Goal: Communication & Community: Share content

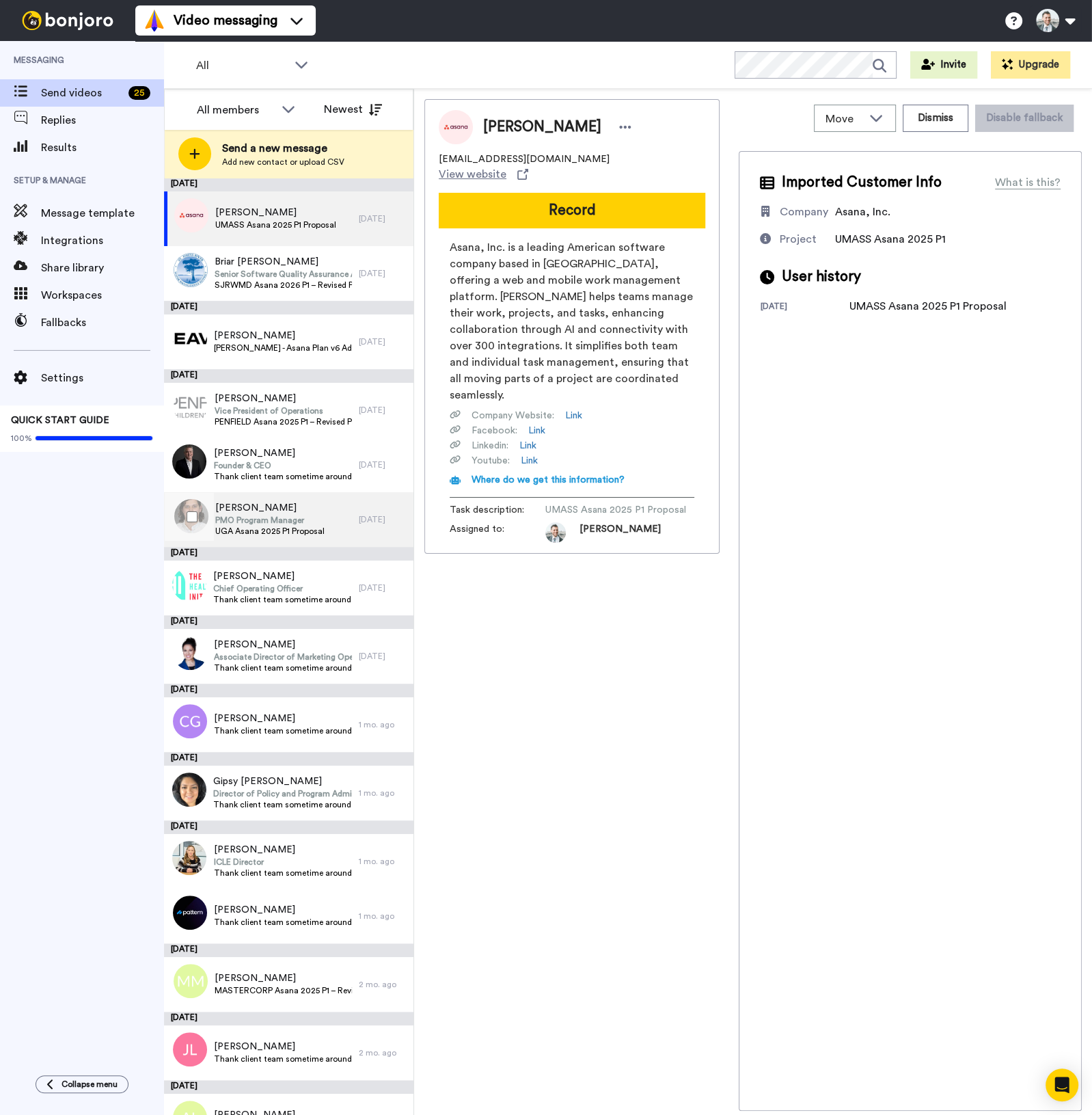
click at [273, 511] on span "Jacob McGinley" at bounding box center [270, 508] width 109 height 14
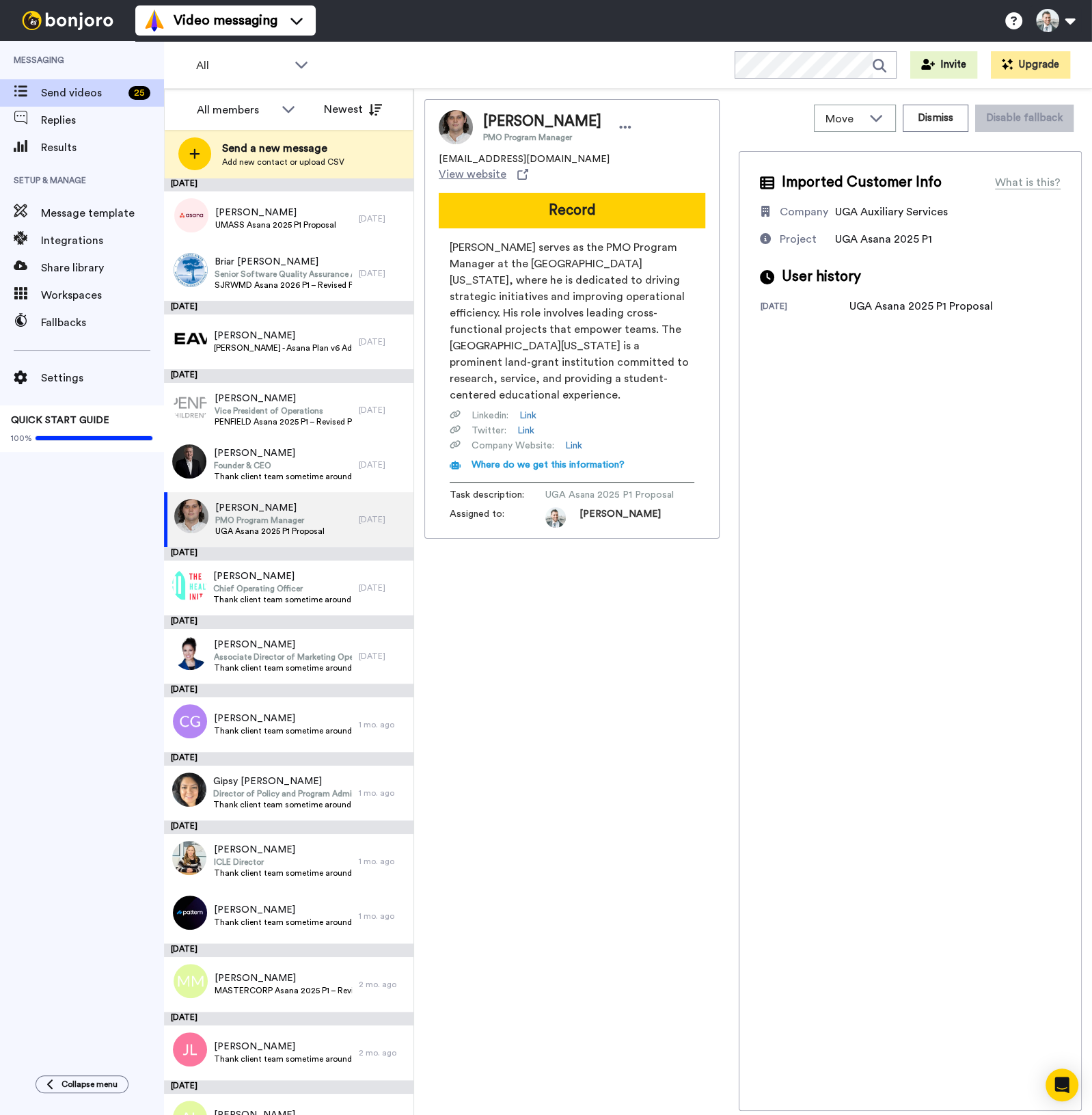
click at [567, 204] on button "Record" at bounding box center [572, 211] width 267 height 35
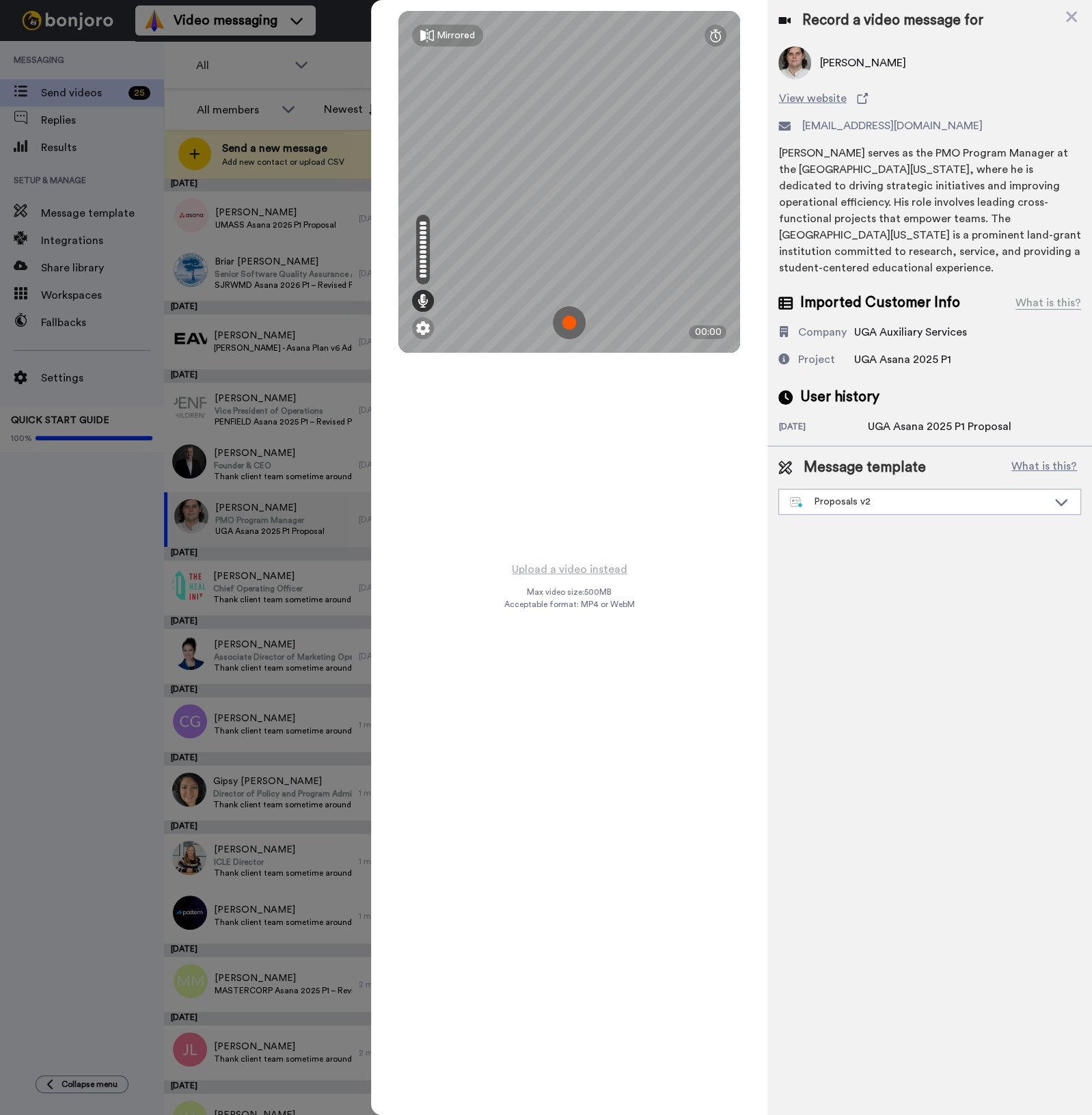
click at [672, 450] on div "Mirrored Redo 00:00" at bounding box center [569, 280] width 396 height 561
click at [624, 465] on div "Mirrored Redo 00:00" at bounding box center [569, 280] width 396 height 561
click at [606, 436] on div "Mirrored Redo 00:00" at bounding box center [569, 280] width 396 height 561
click at [574, 321] on img at bounding box center [569, 322] width 32 height 32
drag, startPoint x: 617, startPoint y: 545, endPoint x: 579, endPoint y: 402, distance: 148.0
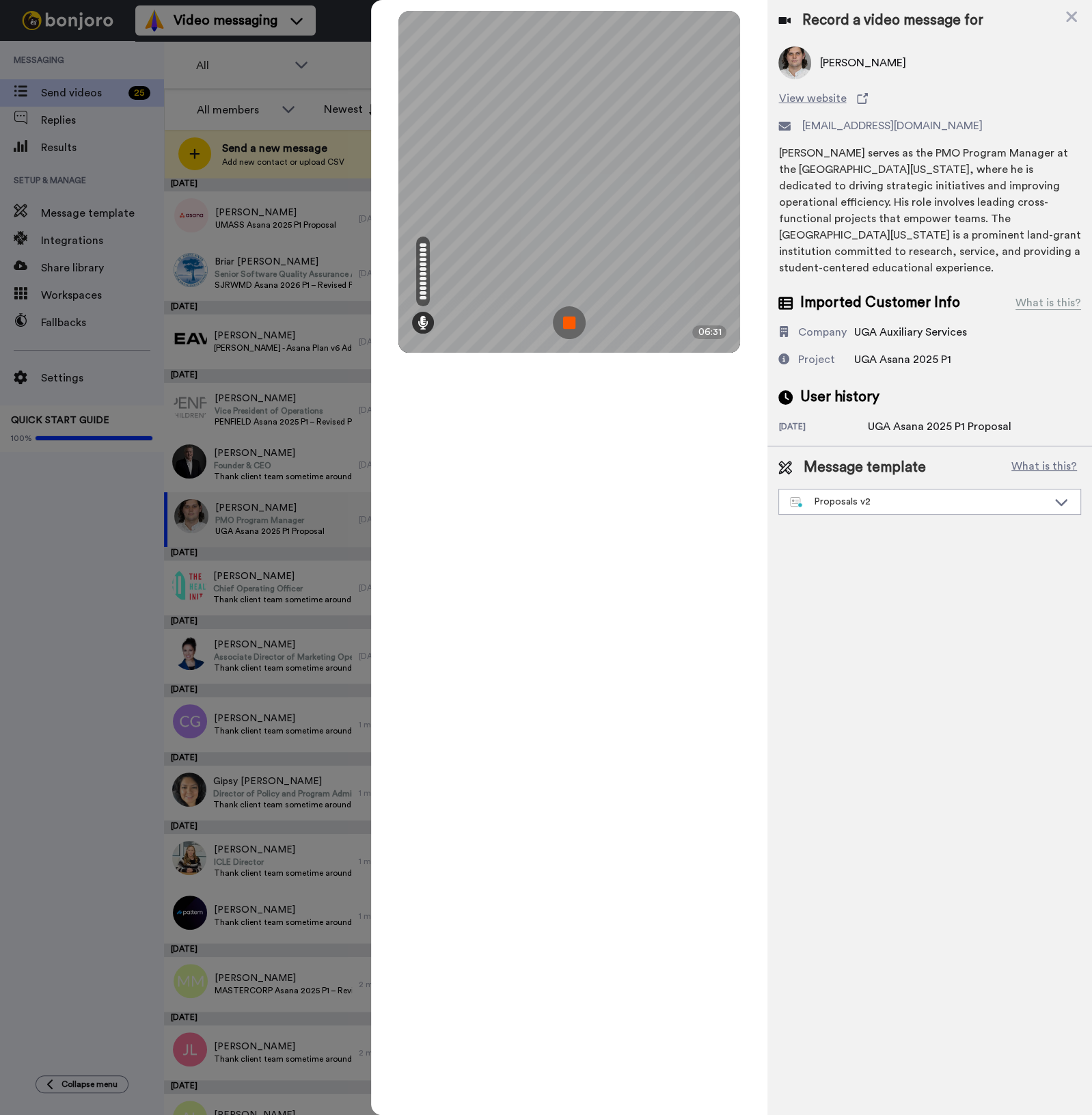
click at [615, 542] on div "Mirrored Redo 06:31" at bounding box center [569, 557] width 396 height 1115
click at [571, 326] on img at bounding box center [569, 322] width 32 height 32
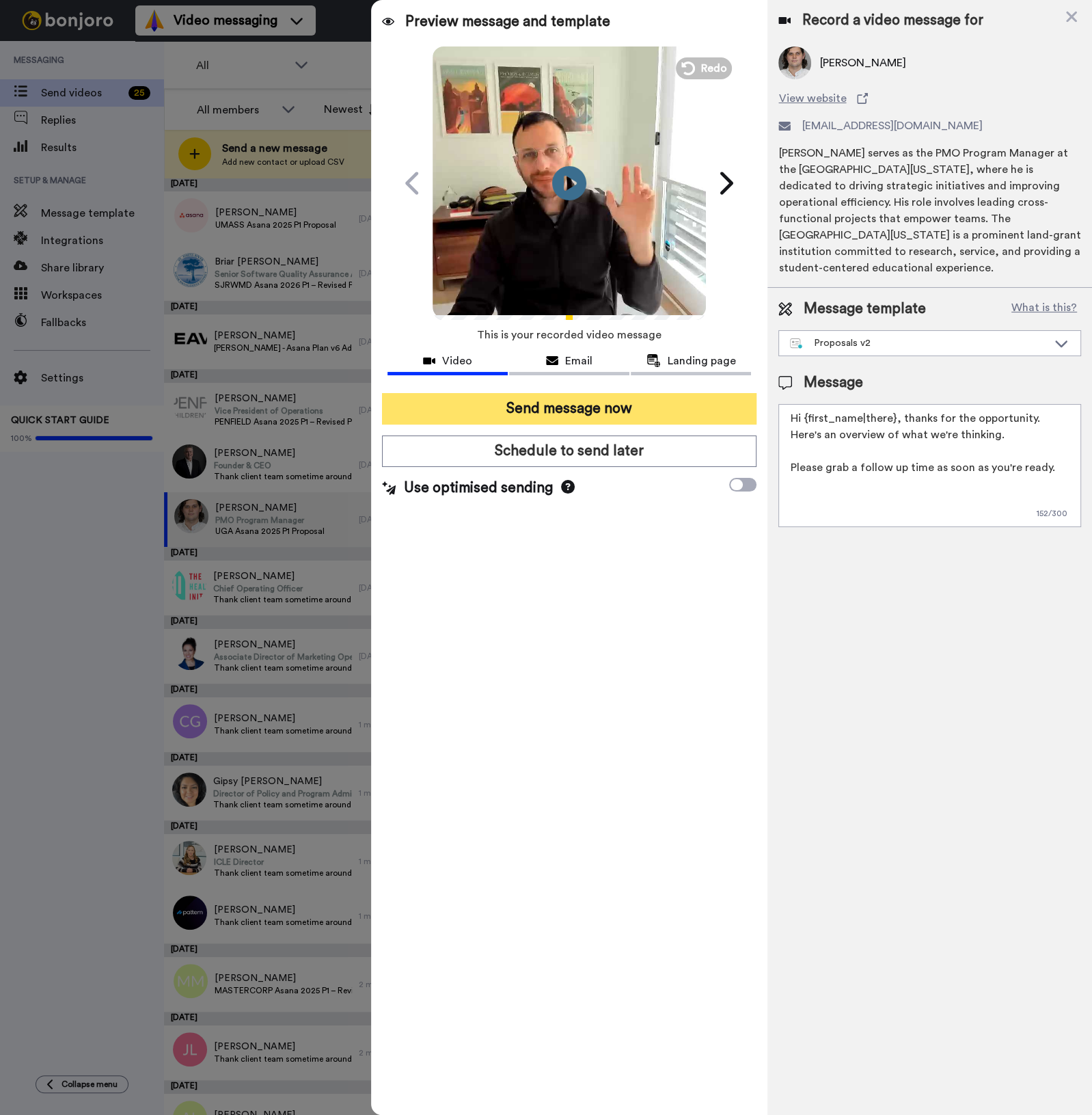
click at [624, 396] on button "Send message now" at bounding box center [569, 408] width 375 height 31
